Goal: Transaction & Acquisition: Purchase product/service

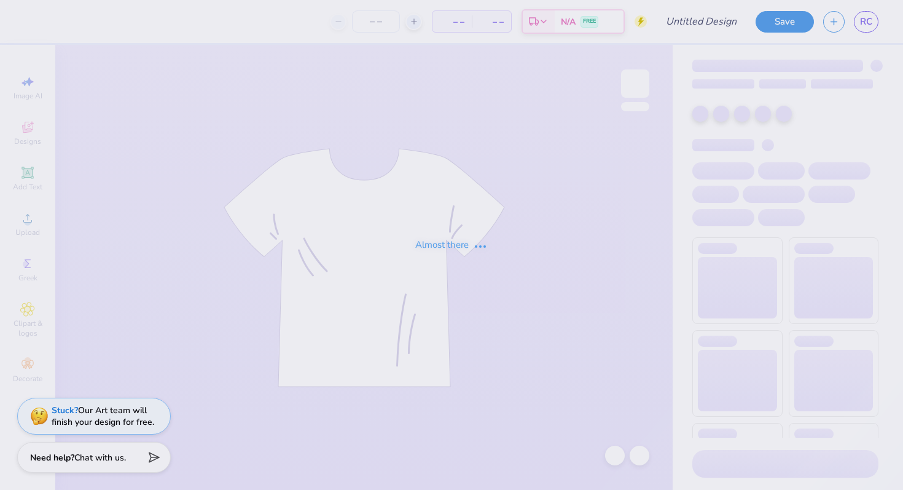
type input "choreographer [PERSON_NAME]"
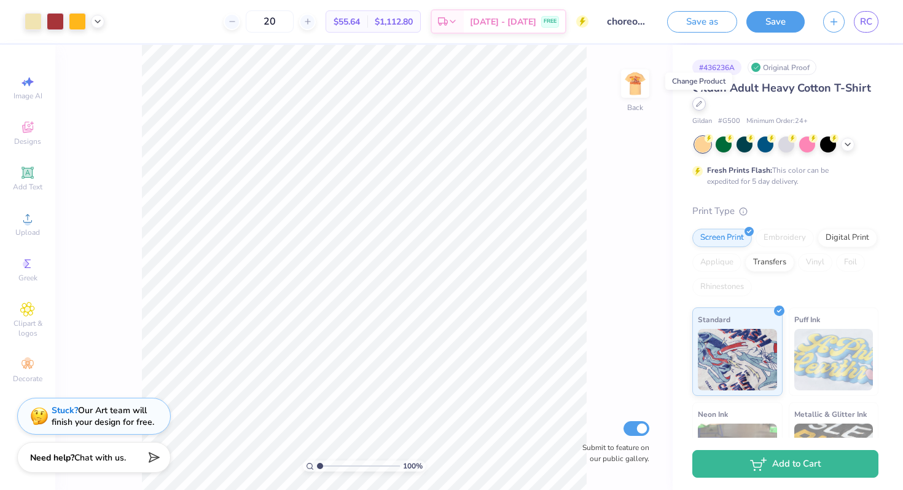
click at [703, 101] on div at bounding box center [699, 104] width 14 height 14
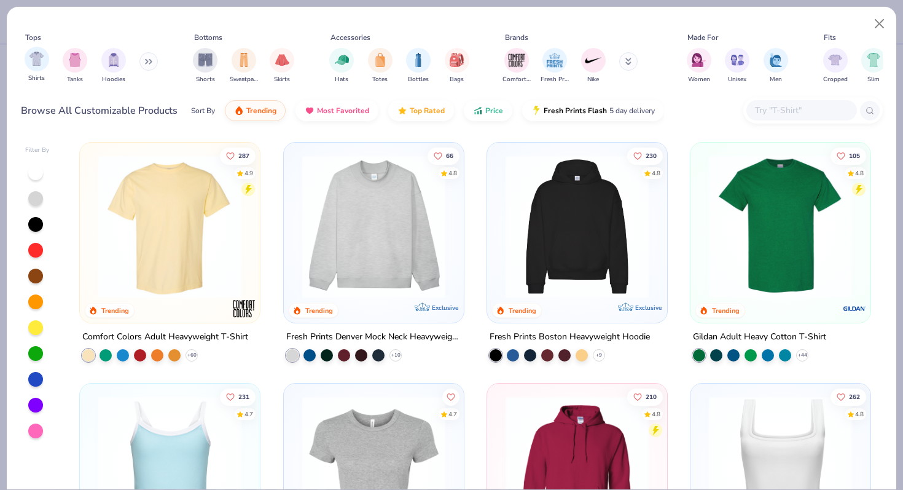
click at [44, 69] on div "Shirts" at bounding box center [37, 65] width 25 height 36
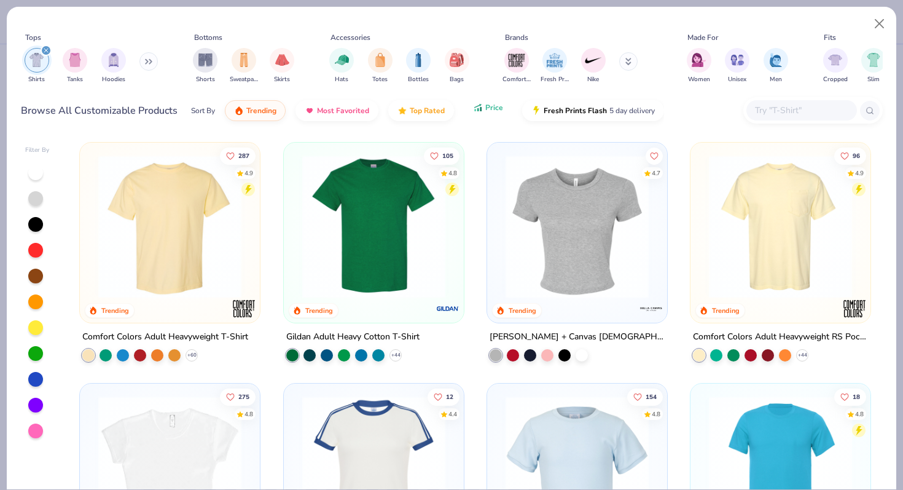
click at [483, 117] on button "Price" at bounding box center [488, 107] width 49 height 21
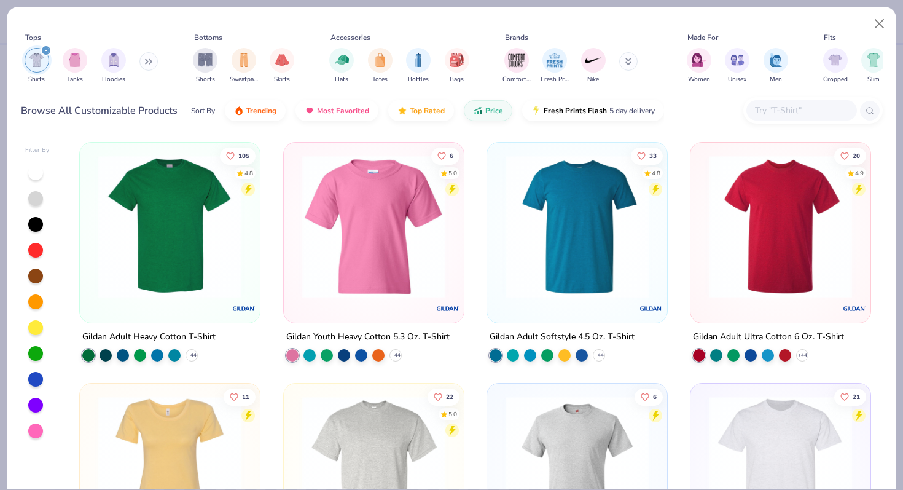
click at [208, 240] on img at bounding box center [169, 226] width 155 height 143
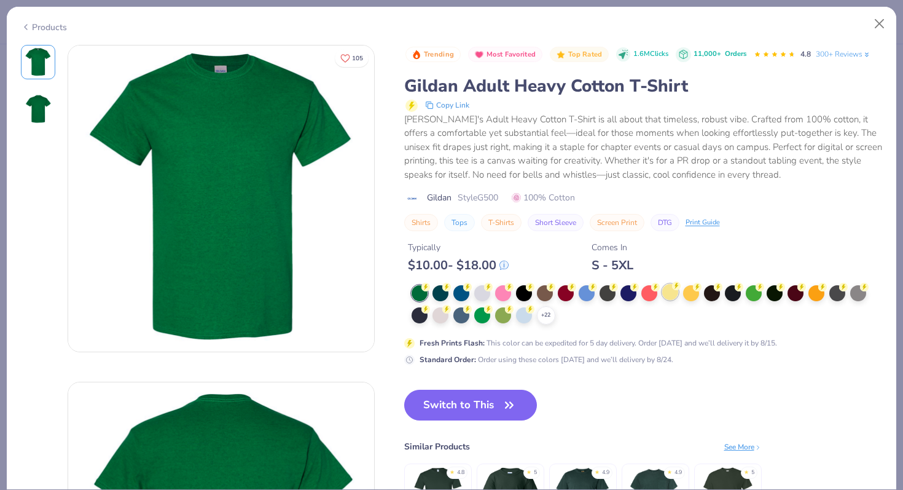
click at [674, 294] on div at bounding box center [670, 292] width 16 height 16
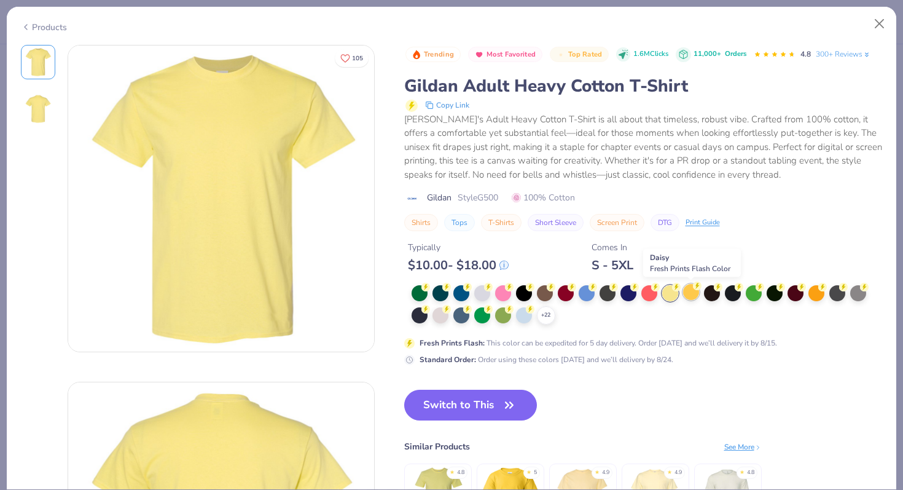
click at [687, 294] on div at bounding box center [691, 292] width 16 height 16
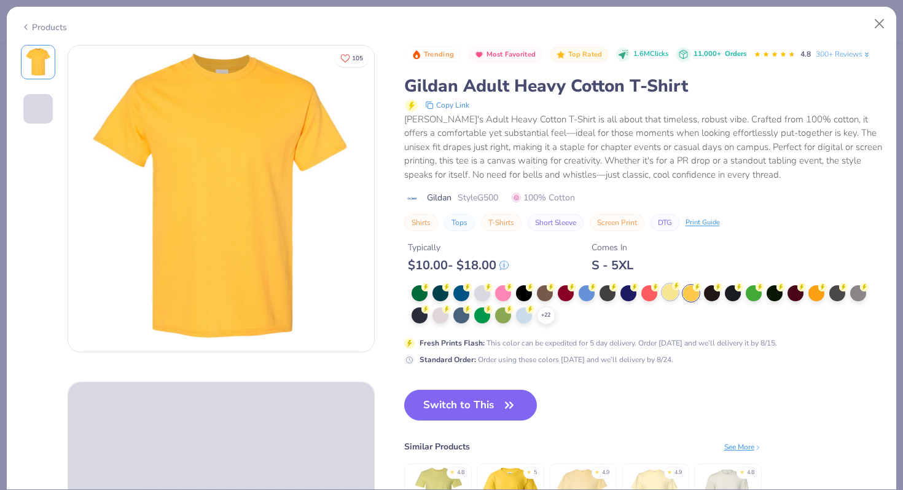
click at [672, 299] on div at bounding box center [670, 292] width 16 height 16
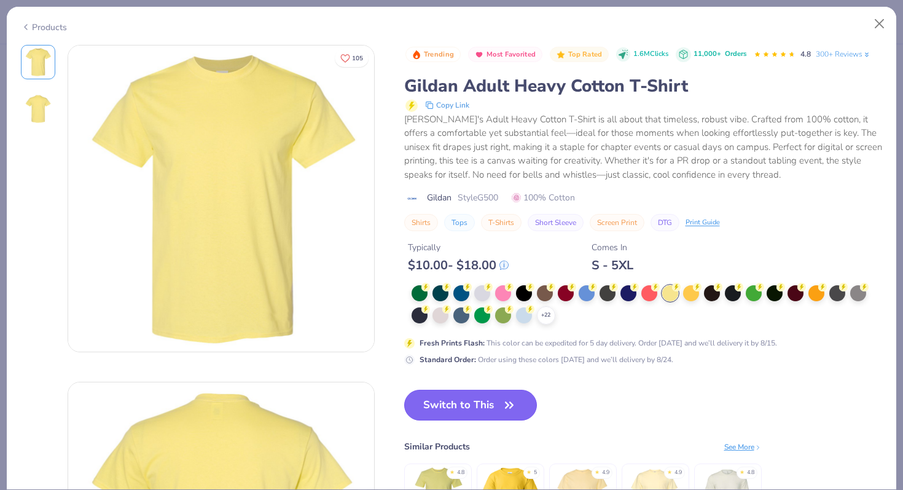
click at [488, 407] on button "Switch to This" at bounding box center [470, 404] width 133 height 31
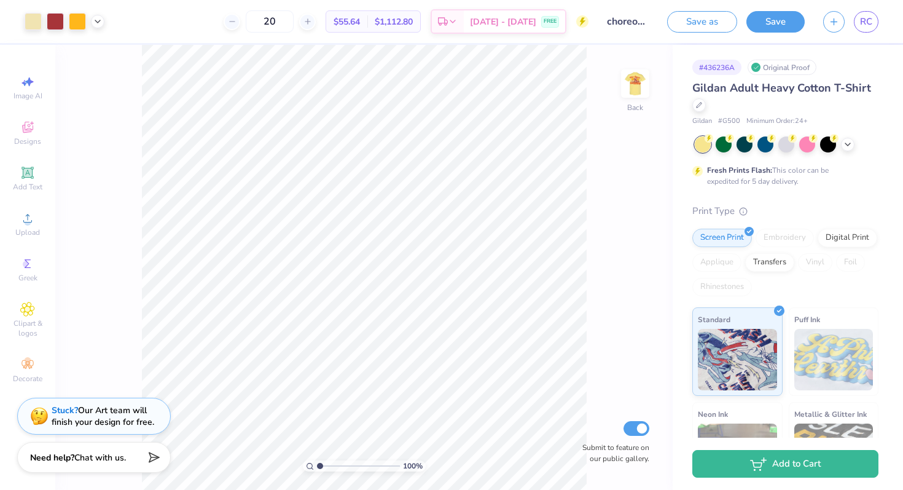
drag, startPoint x: 699, startPoint y: 103, endPoint x: 747, endPoint y: 95, distance: 49.1
click at [747, 95] on div "Gildan Adult Heavy Cotton T-Shirt" at bounding box center [785, 96] width 186 height 33
click at [851, 146] on icon at bounding box center [848, 143] width 10 height 10
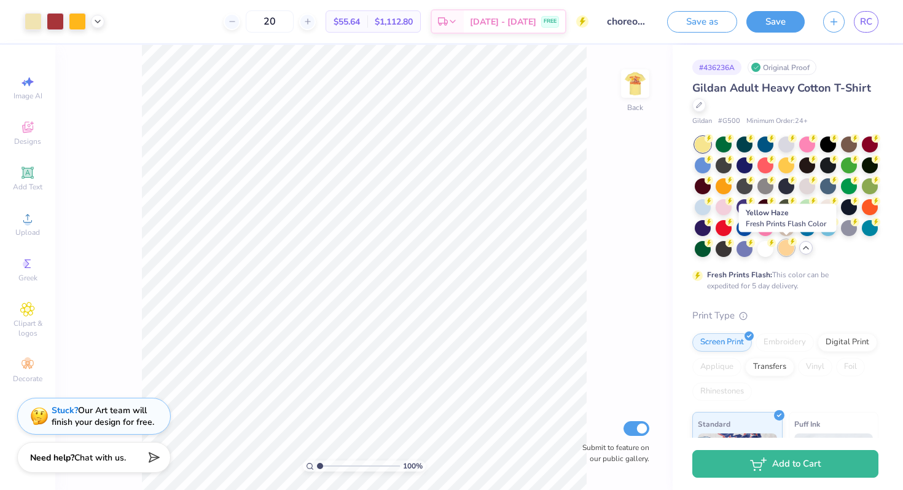
click at [786, 248] on div at bounding box center [786, 248] width 16 height 16
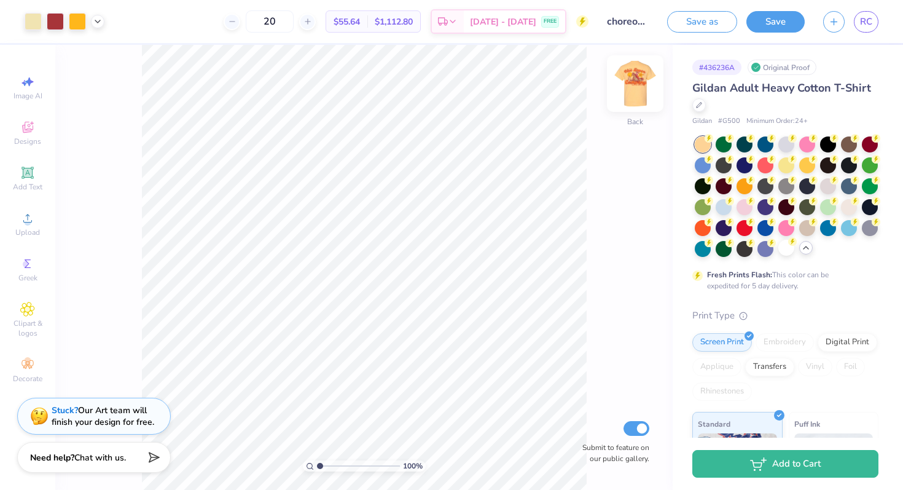
click at [639, 79] on img at bounding box center [635, 83] width 49 height 49
click at [294, 27] on input "20" at bounding box center [270, 21] width 48 height 22
type input "2"
click at [354, 13] on div "$55.64 Per Item" at bounding box center [346, 21] width 41 height 21
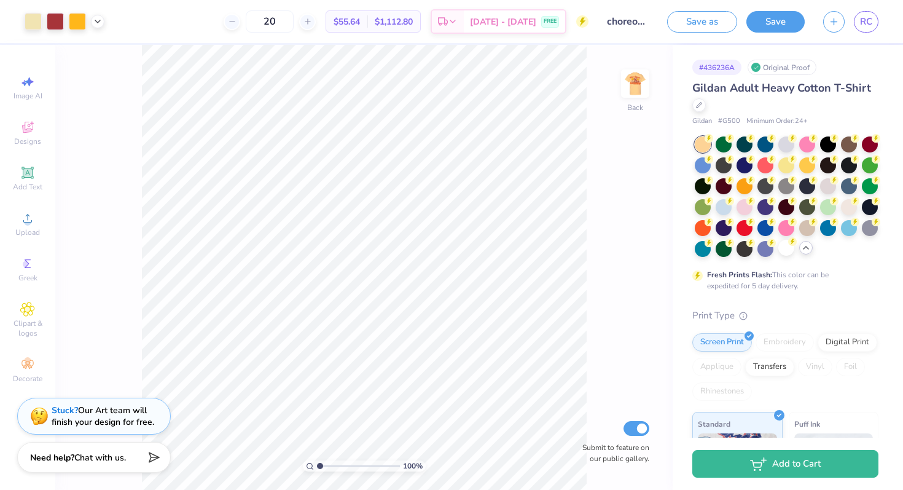
click at [356, 15] on span "$55.64" at bounding box center [347, 21] width 26 height 13
click at [316, 26] on div at bounding box center [307, 22] width 17 height 17
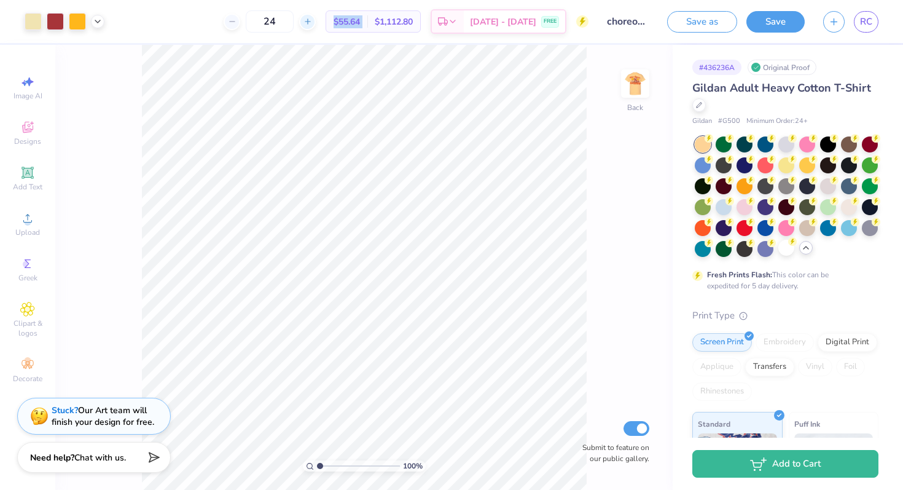
click at [316, 26] on div at bounding box center [307, 22] width 17 height 17
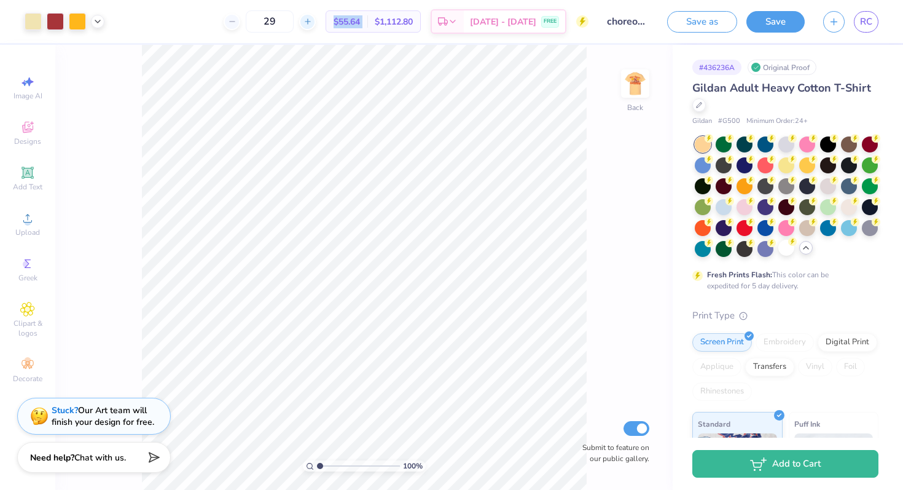
click at [316, 26] on div at bounding box center [307, 22] width 17 height 17
click at [240, 26] on div at bounding box center [232, 22] width 17 height 17
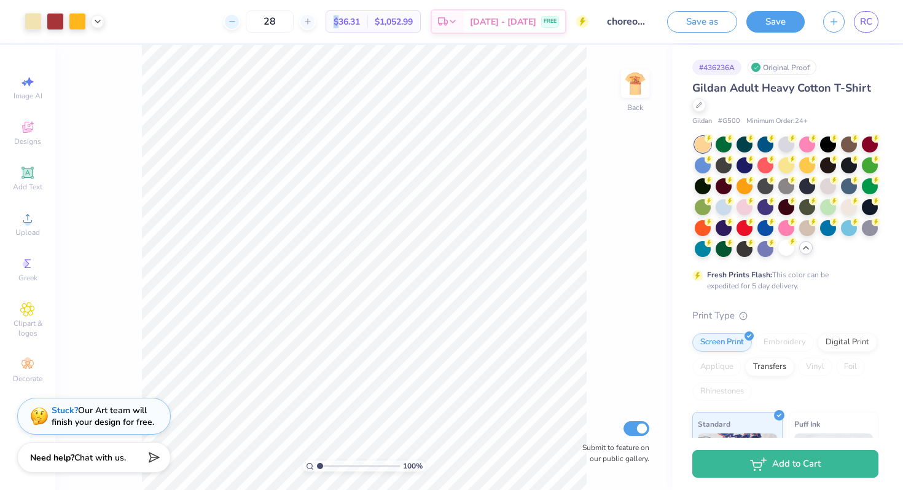
click at [240, 26] on div at bounding box center [232, 22] width 17 height 17
click at [245, 26] on div "26" at bounding box center [276, 21] width 92 height 22
click at [243, 23] on icon at bounding box center [239, 21] width 9 height 9
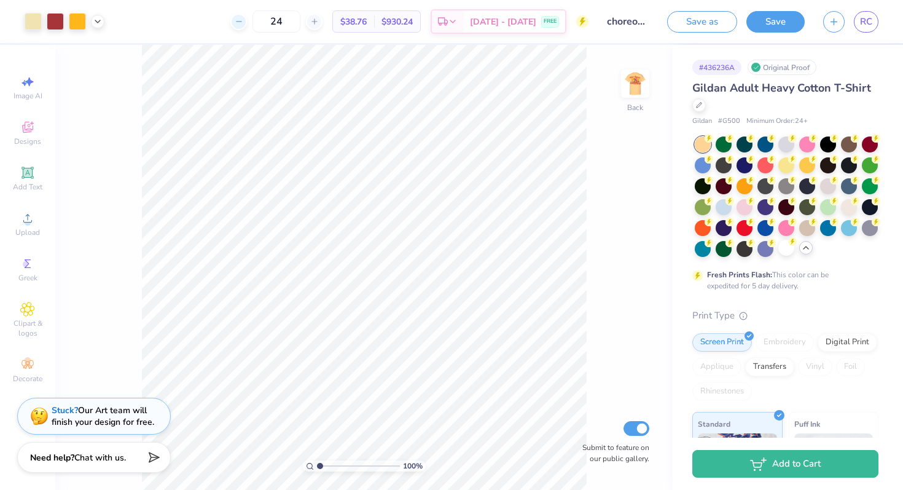
click at [243, 23] on icon at bounding box center [239, 21] width 9 height 9
click at [236, 23] on icon at bounding box center [232, 21] width 9 height 9
click at [312, 20] on icon at bounding box center [307, 21] width 9 height 9
type input "24"
